Goal: Check status

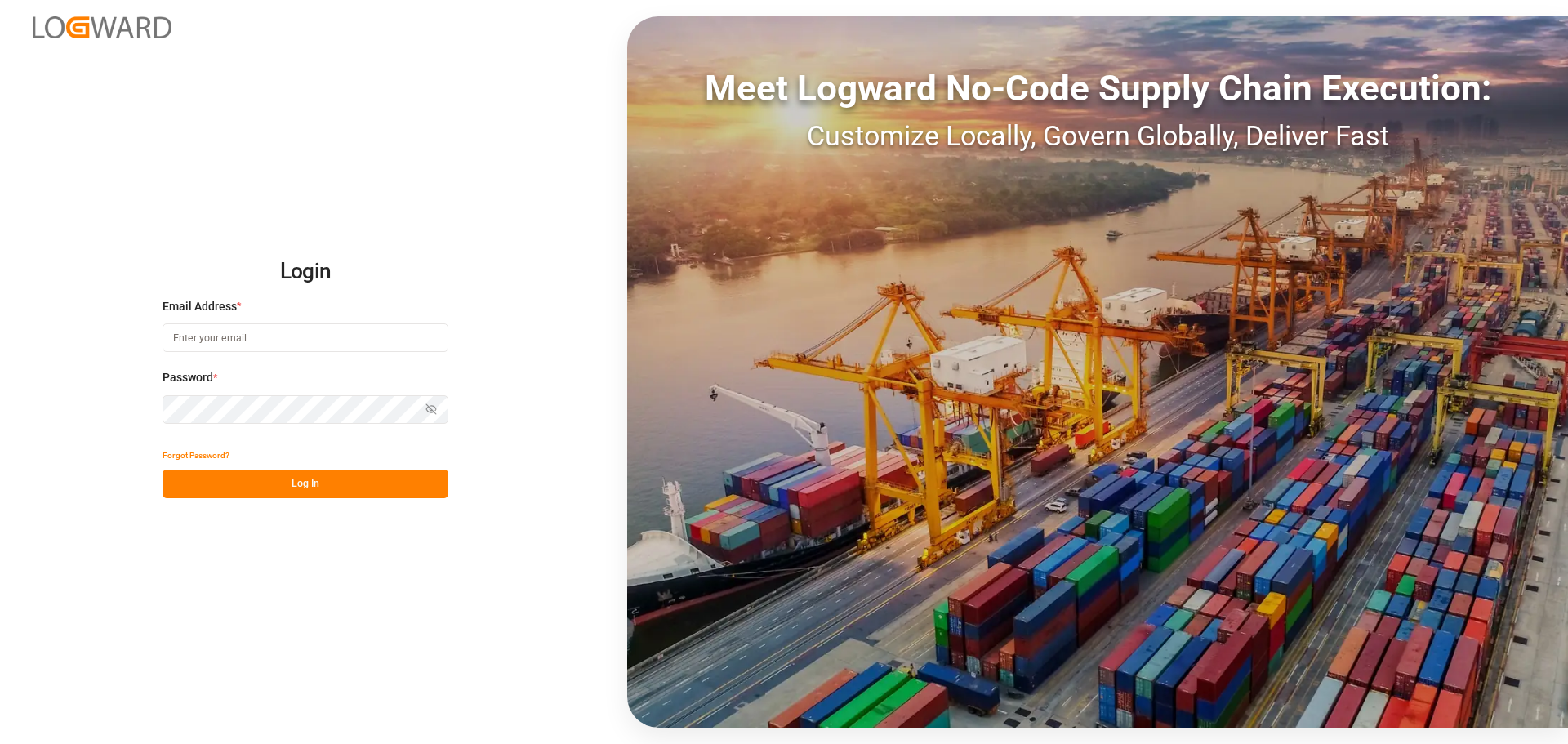
type input "[PERSON_NAME][EMAIL_ADDRESS][PERSON_NAME][DOMAIN_NAME]"
click at [367, 481] on button "Log In" at bounding box center [305, 484] width 286 height 28
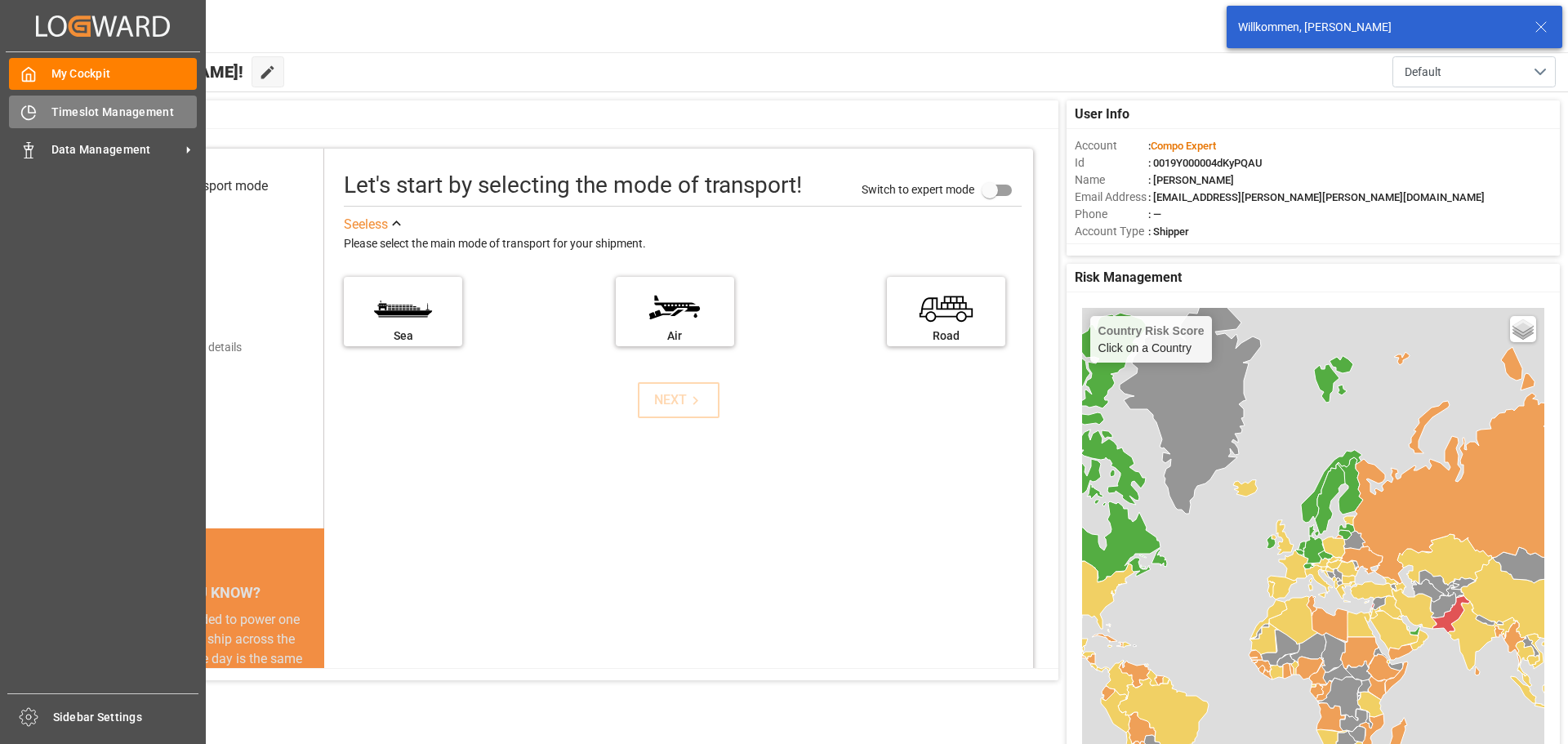
click at [34, 117] on icon at bounding box center [28, 113] width 13 height 13
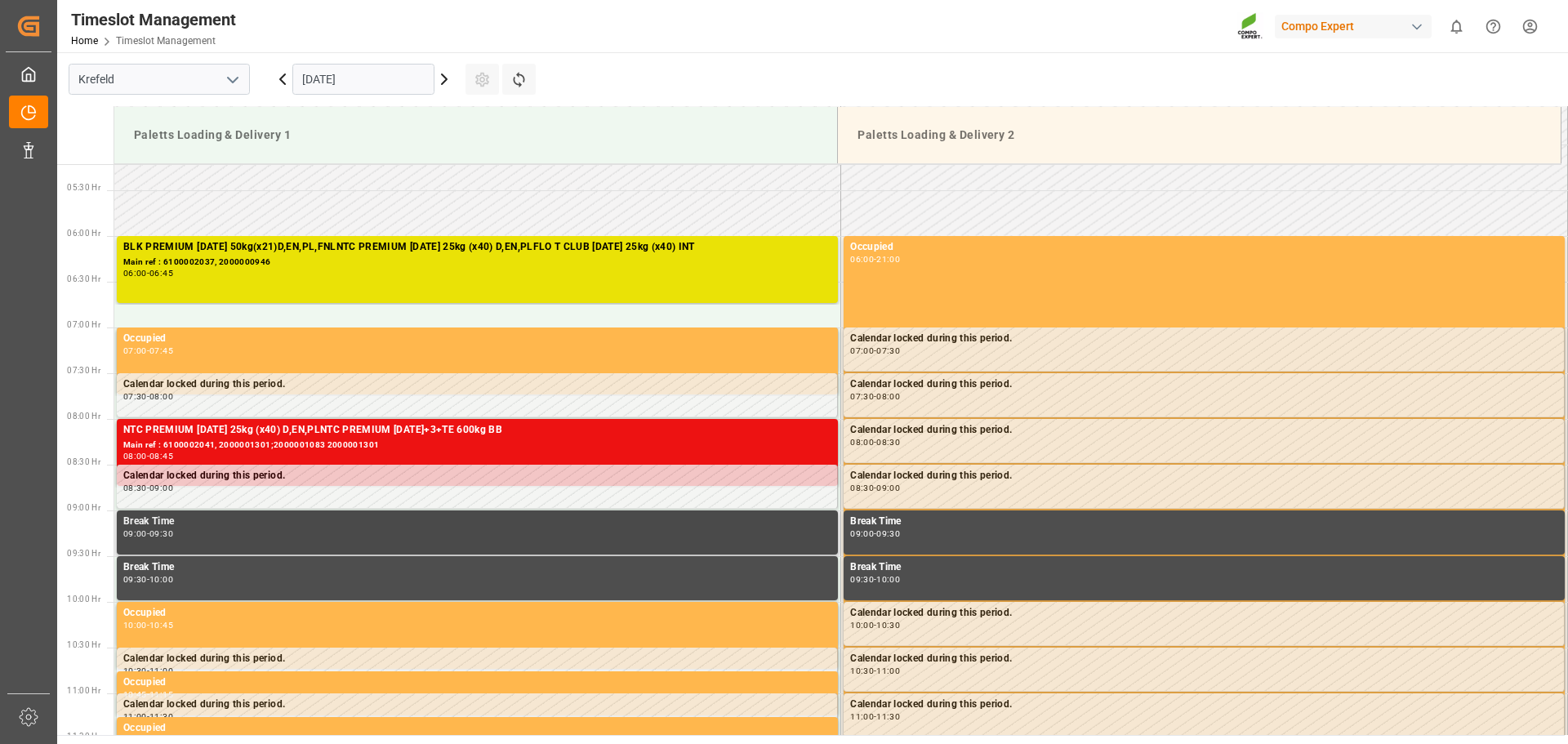
scroll to position [466, 0]
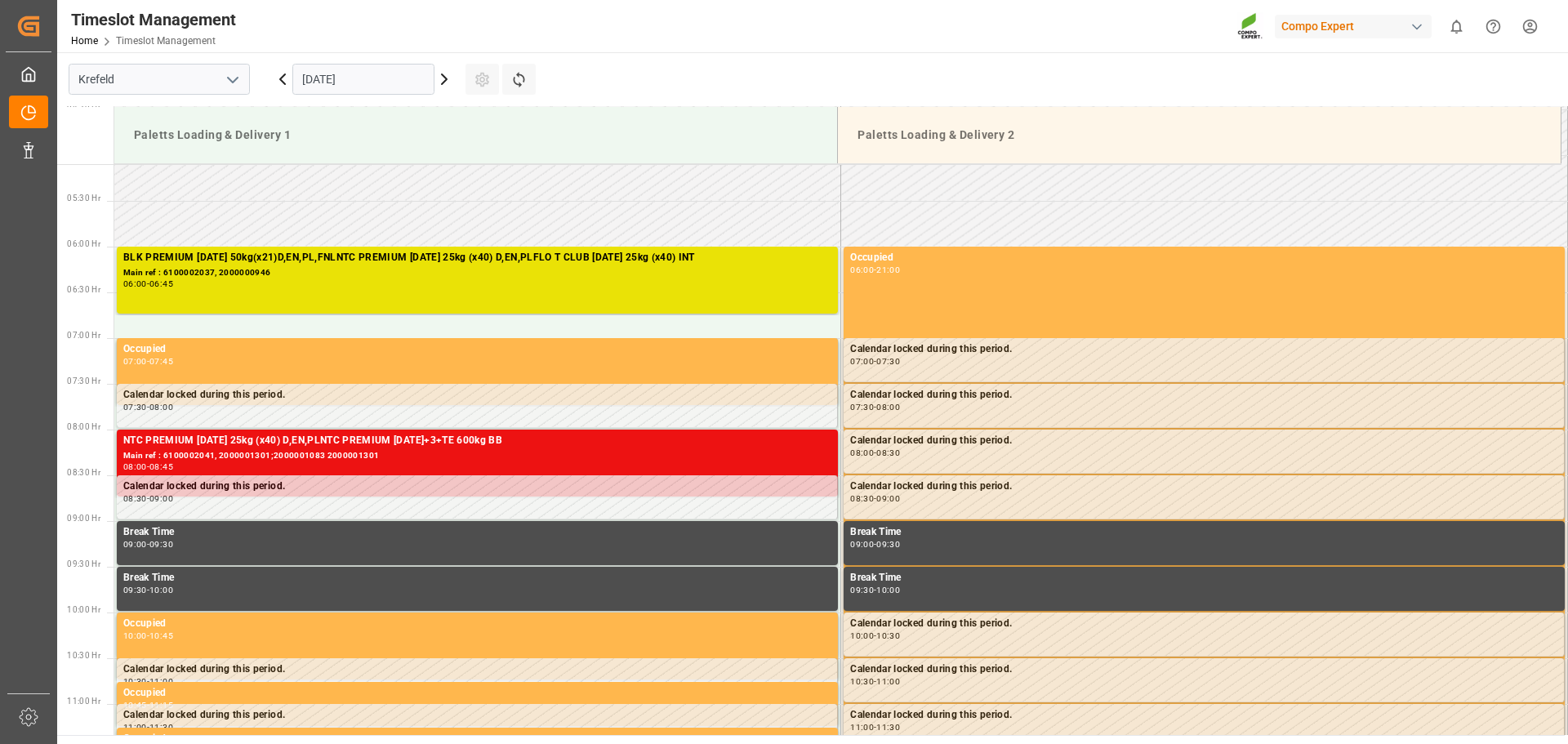
click at [283, 79] on icon at bounding box center [283, 79] width 20 height 20
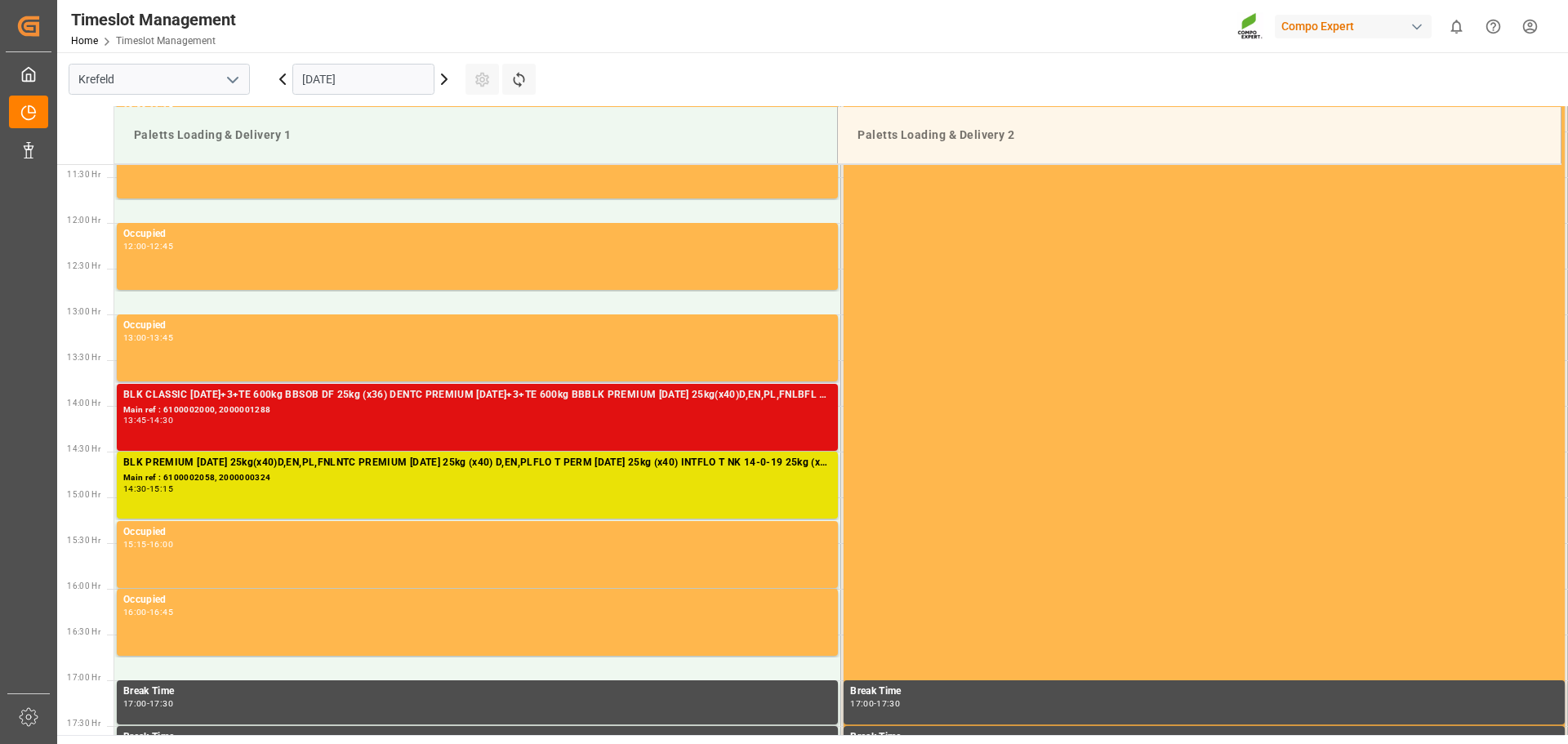
scroll to position [1038, 0]
click at [507, 417] on div "Main ref : 6100002000, 2000001288" at bounding box center [477, 411] width 708 height 14
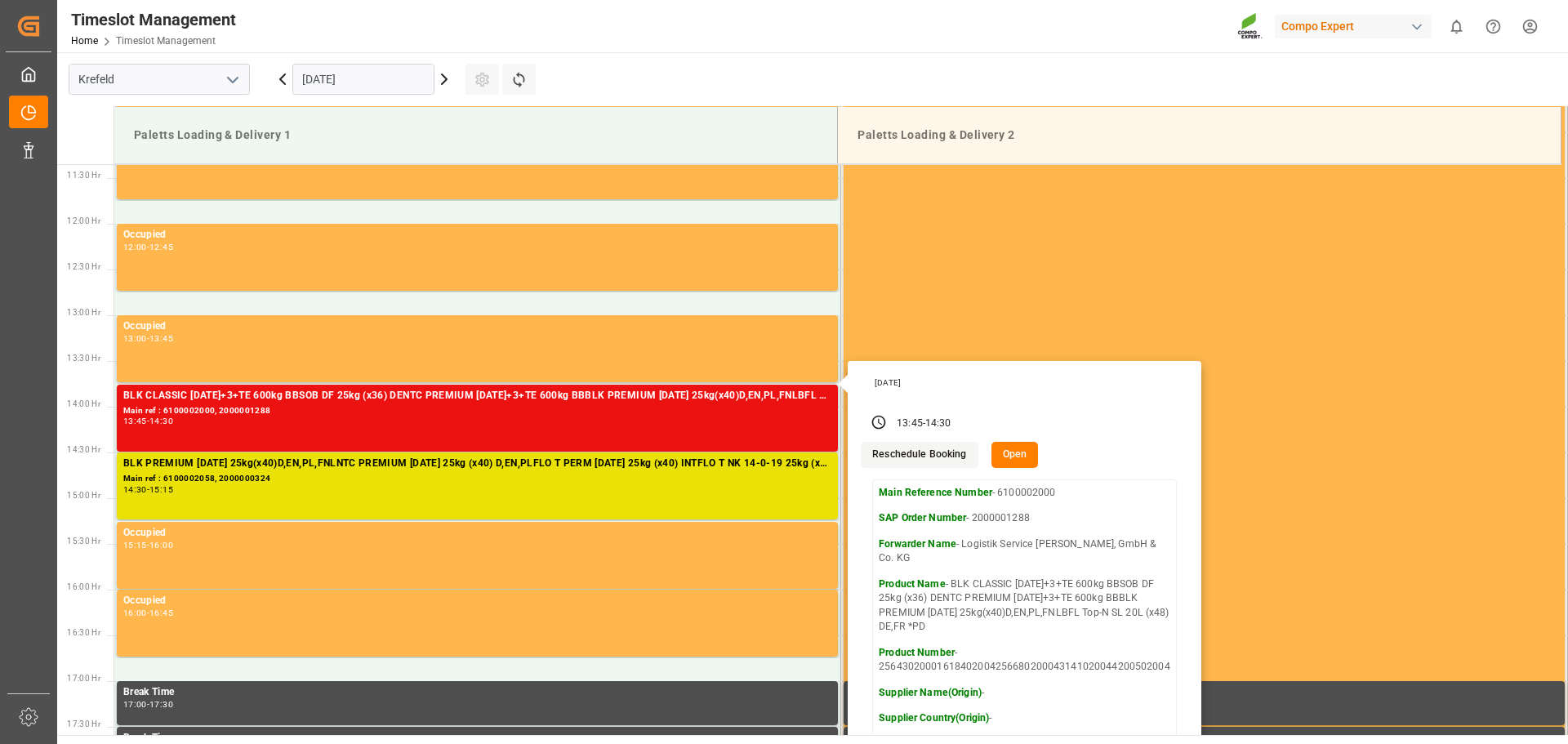
click at [769, 75] on main "[GEOGRAPHIC_DATA] [DATE] Settings Refresh Time Slots Paletts Loading & Delivery…" at bounding box center [811, 394] width 1507 height 683
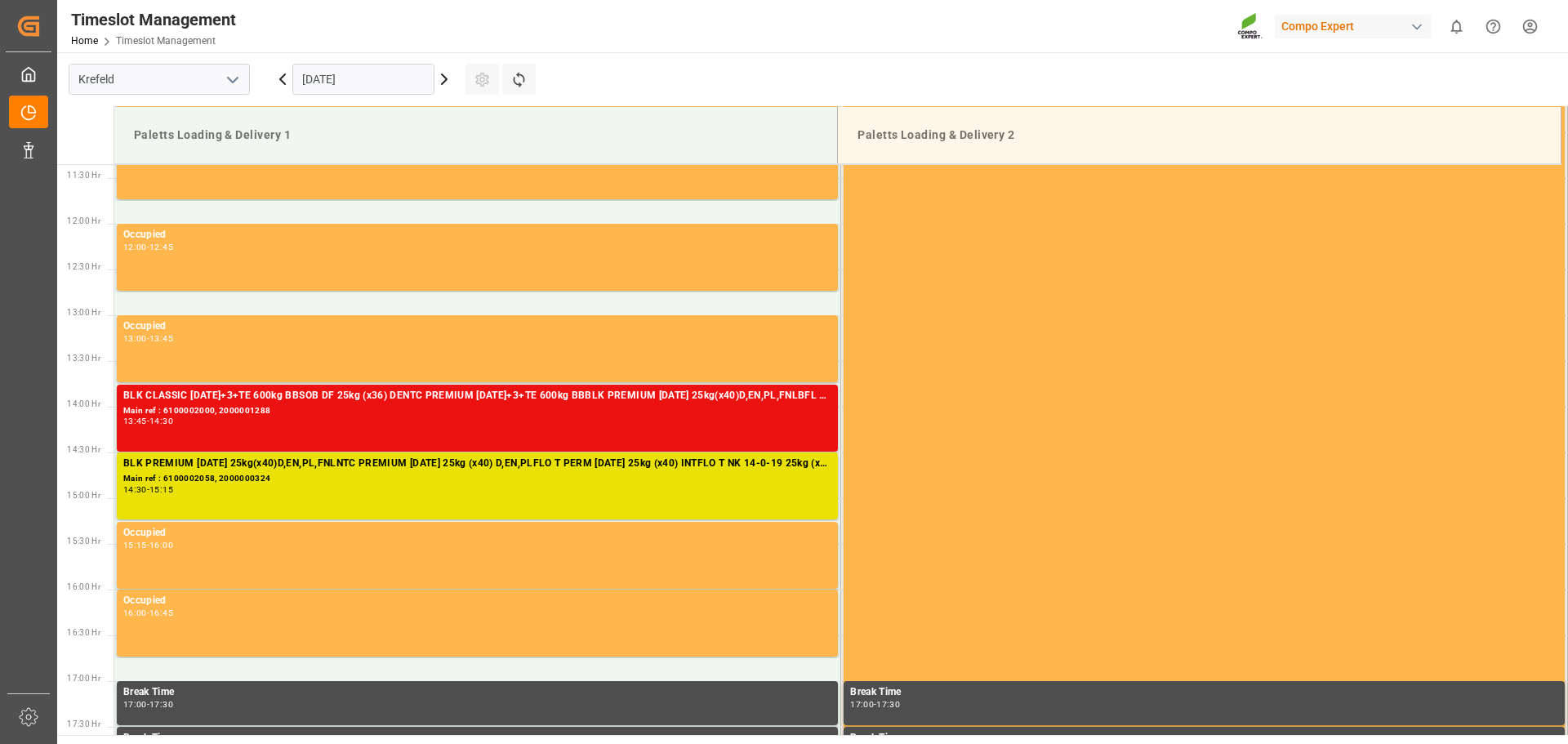
click at [281, 78] on icon at bounding box center [283, 79] width 5 height 10
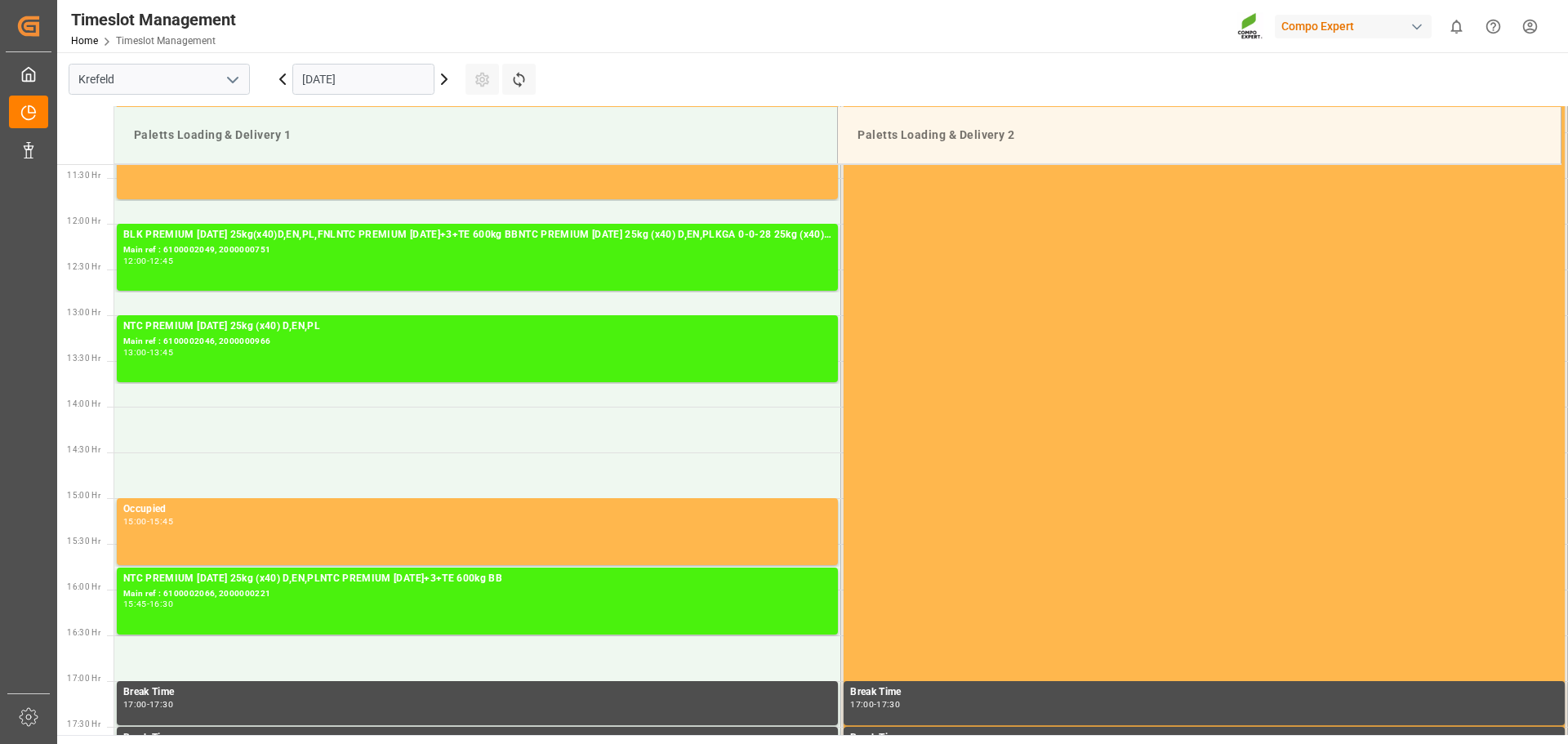
click at [450, 84] on icon at bounding box center [444, 79] width 20 height 20
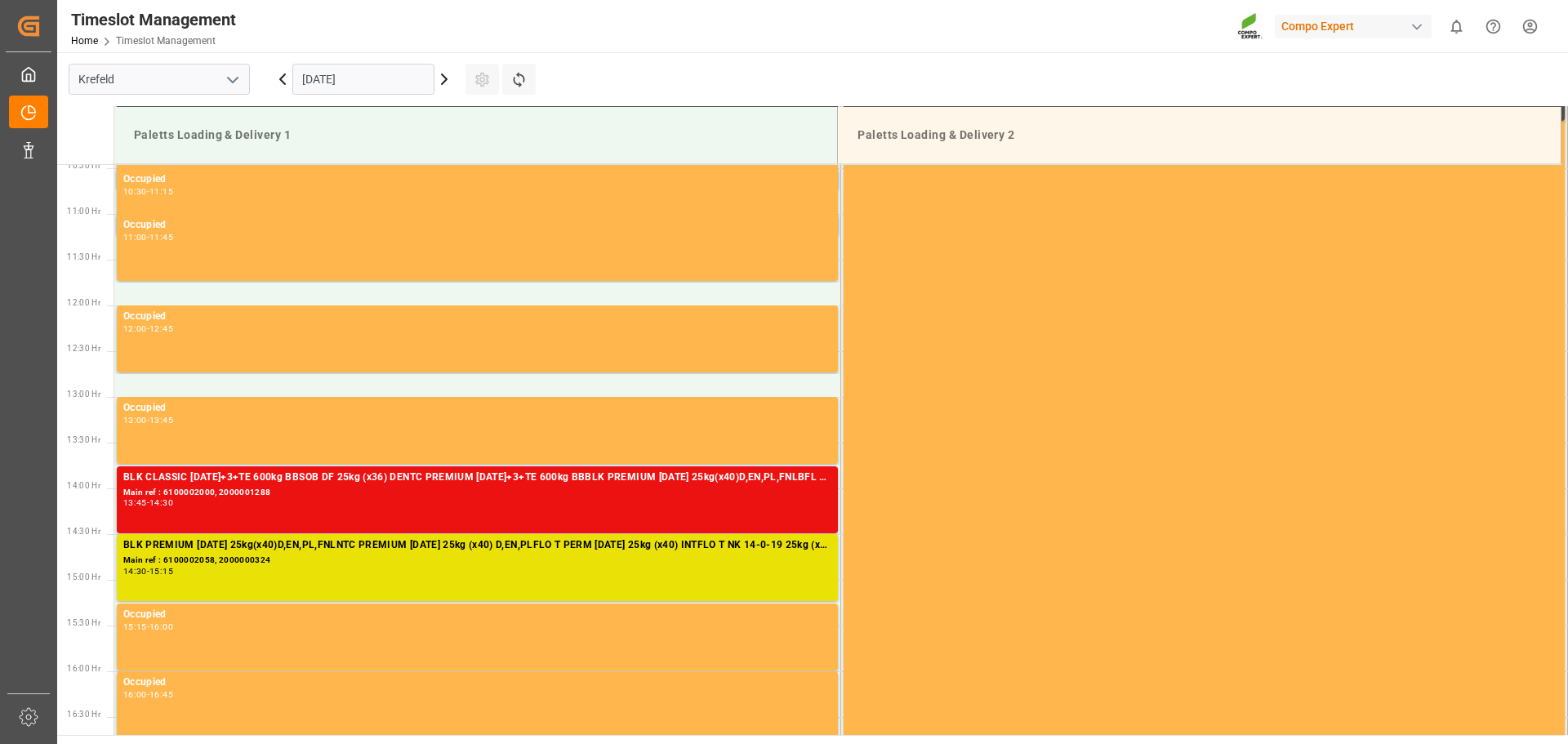
scroll to position [1120, 0]
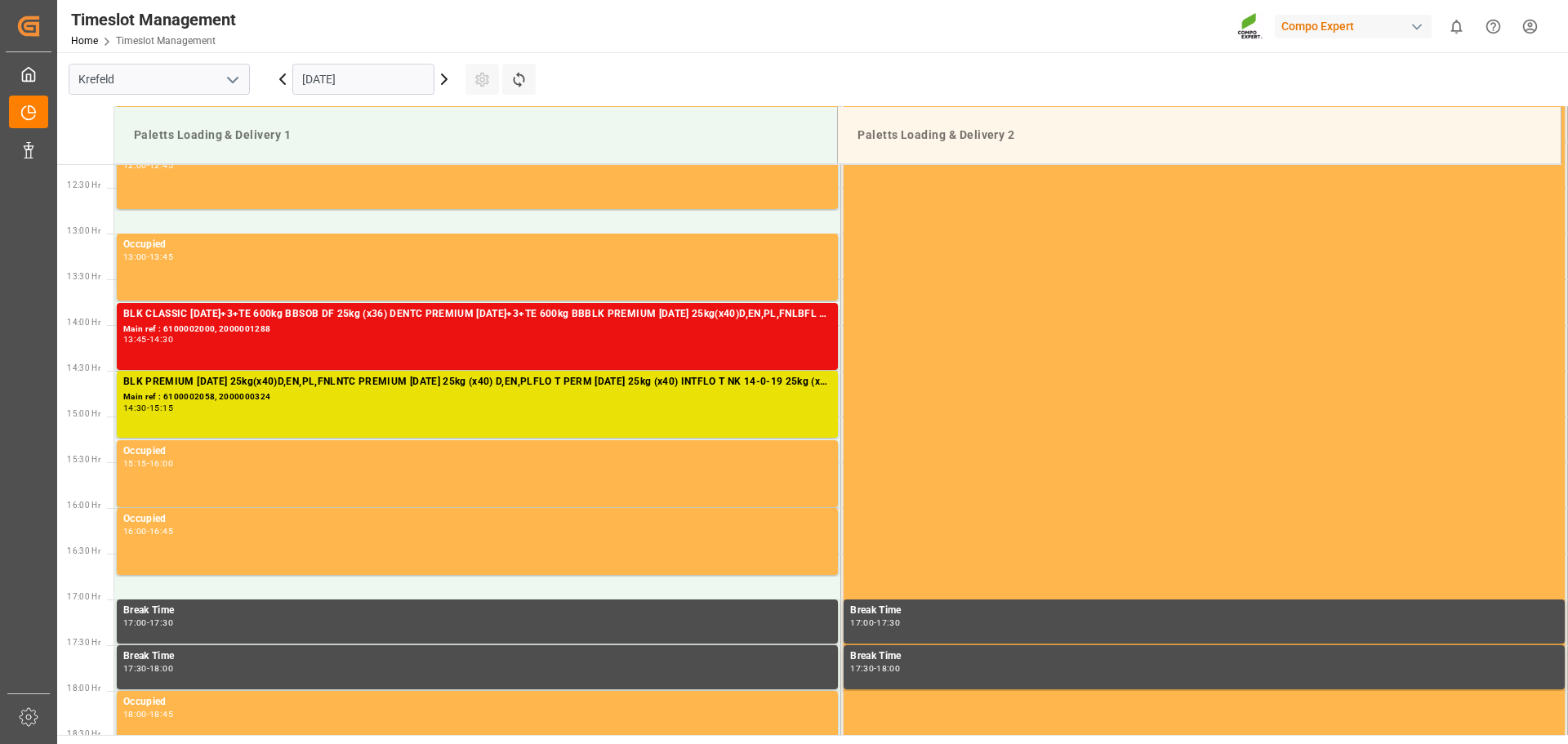
click at [540, 77] on div "Settings Refresh Time Slots" at bounding box center [507, 79] width 84 height 54
click at [534, 80] on button "Refresh Time Slots" at bounding box center [518, 78] width 33 height 31
click at [1035, 80] on main "[GEOGRAPHIC_DATA] [DATE] Settings Refresh Time Slots Paletts Loading & Delivery…" at bounding box center [811, 394] width 1507 height 683
click at [529, 84] on button "Refresh Time Slots" at bounding box center [518, 78] width 33 height 31
click at [520, 82] on icon at bounding box center [518, 79] width 18 height 18
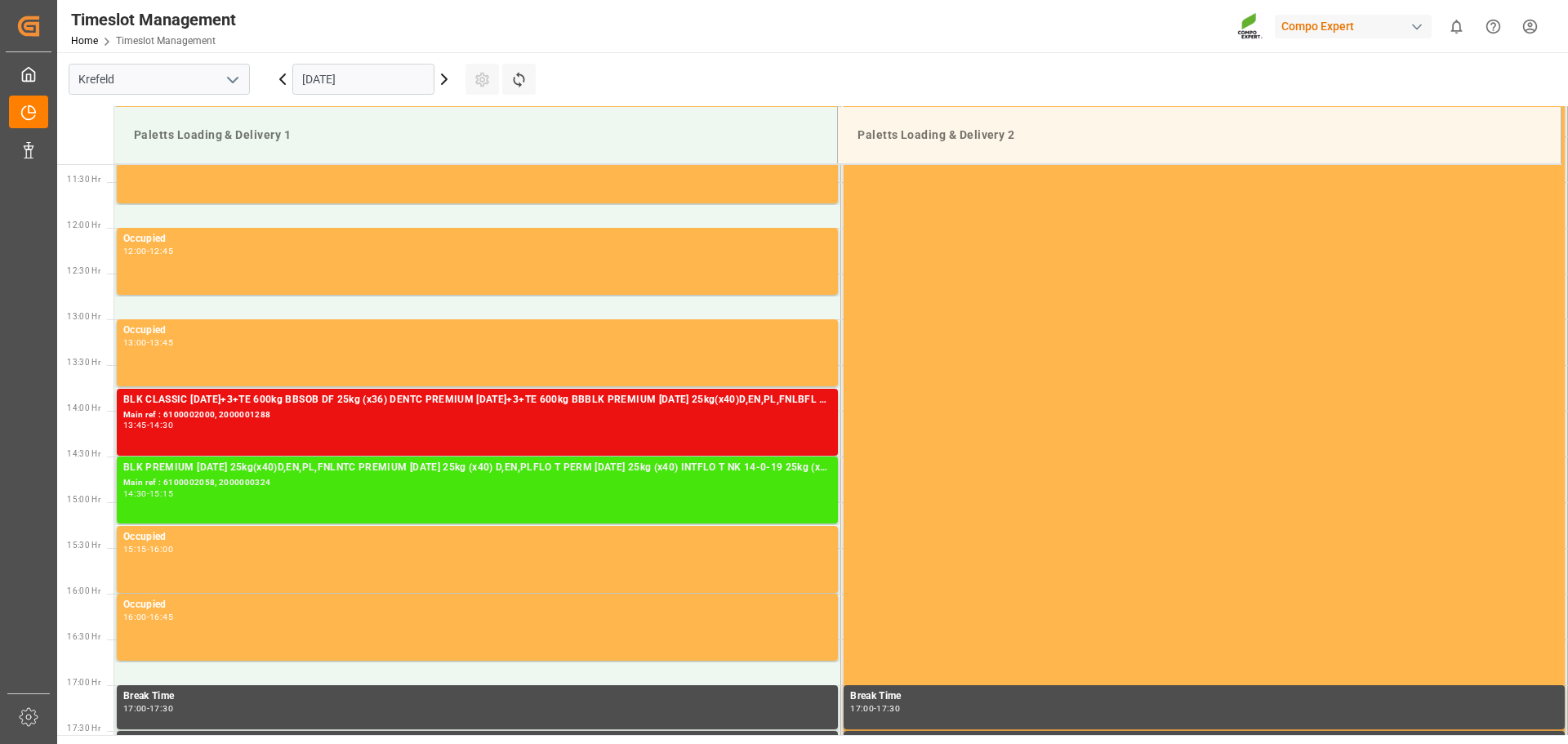
scroll to position [1048, 0]
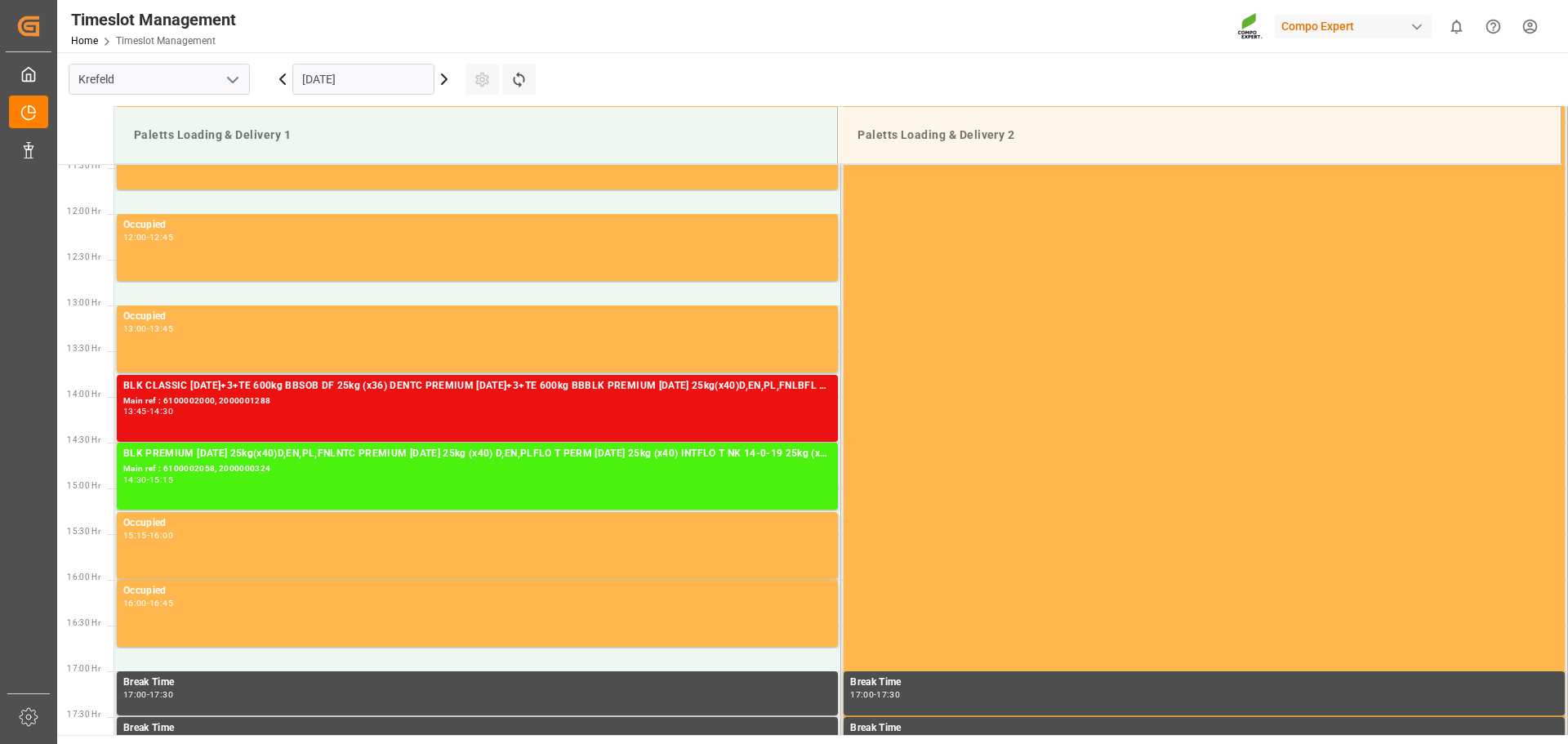
click at [443, 83] on icon at bounding box center [444, 79] width 5 height 10
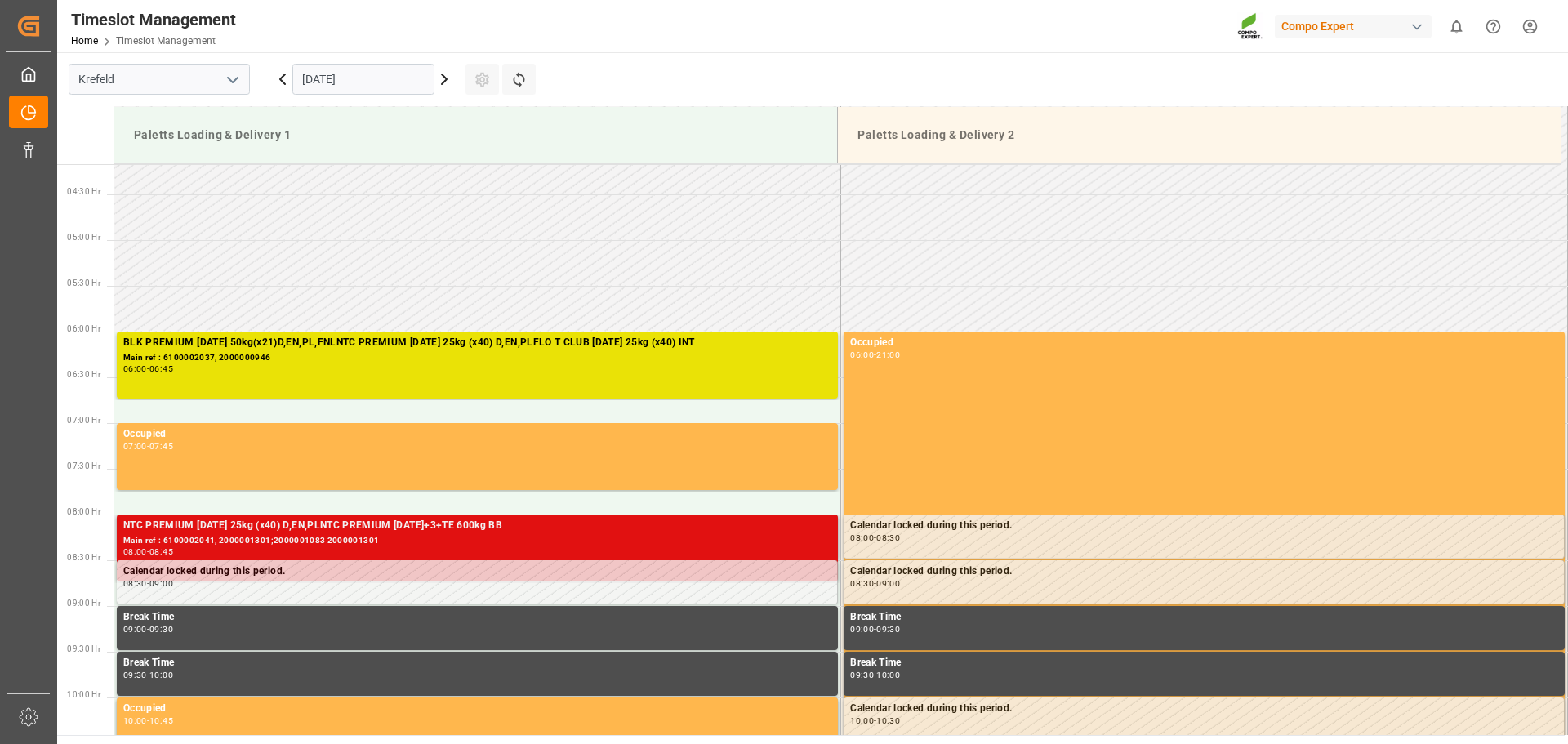
scroll to position [231, 0]
